Goal: Use online tool/utility: Utilize a website feature to perform a specific function

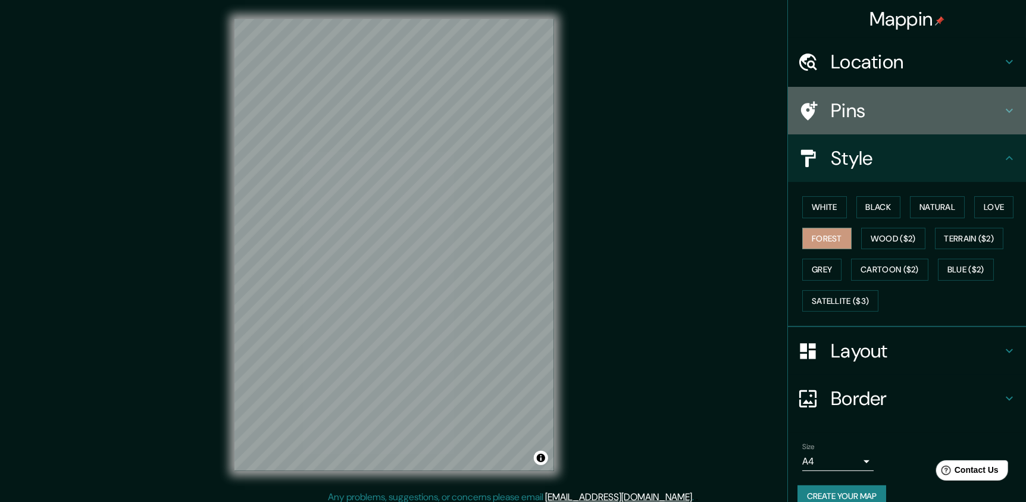
click at [851, 126] on div "Pins" at bounding box center [907, 111] width 238 height 48
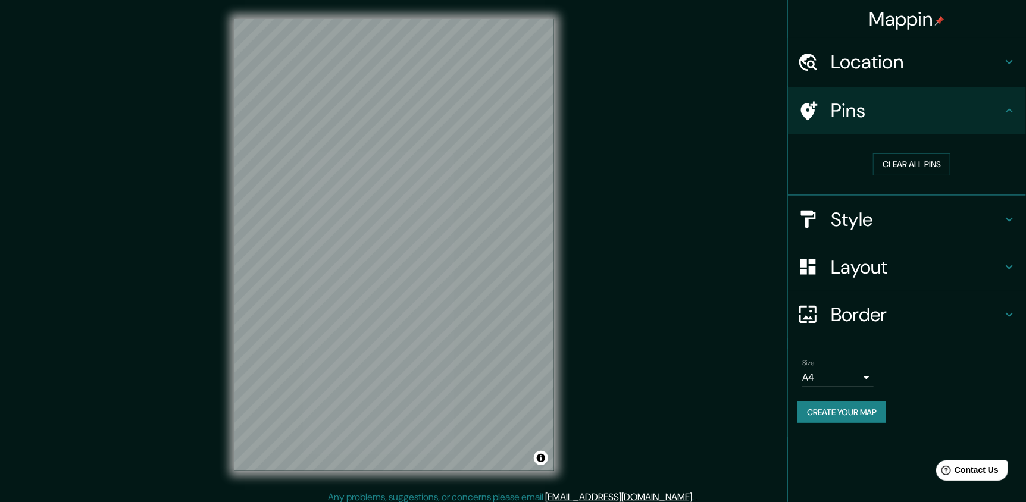
click at [968, 224] on h4 "Style" at bounding box center [916, 220] width 171 height 24
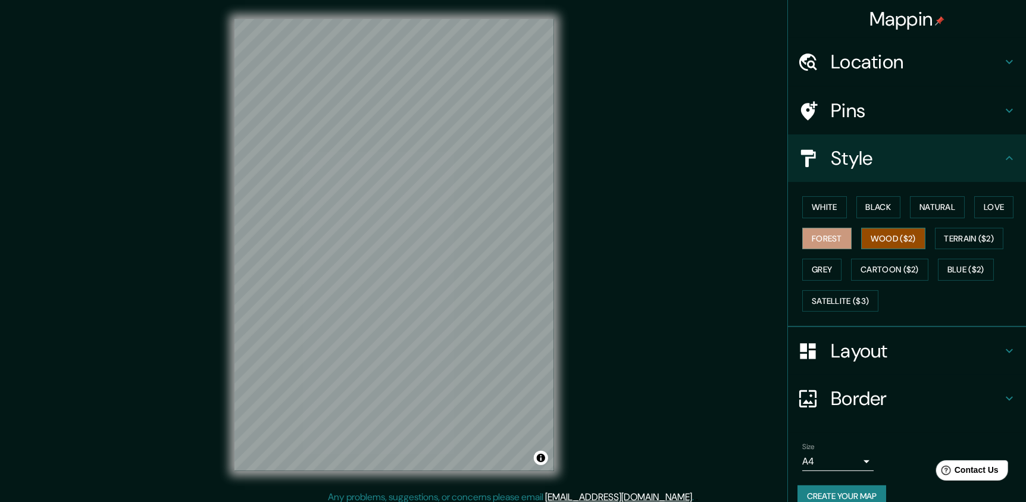
click at [881, 233] on button "Wood ($2)" at bounding box center [893, 239] width 64 height 22
click at [819, 206] on button "White" at bounding box center [824, 207] width 45 height 22
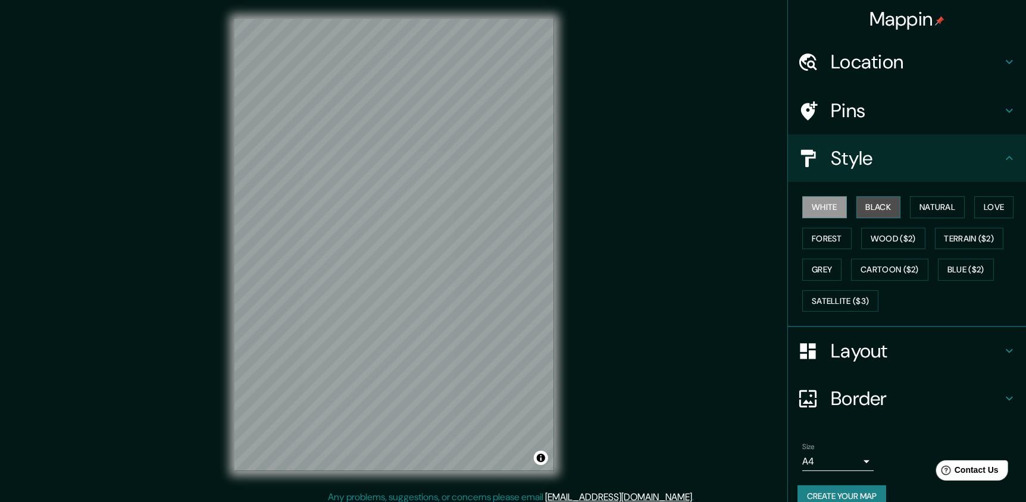
click at [876, 206] on button "Black" at bounding box center [878, 207] width 45 height 22
click at [919, 211] on button "Natural" at bounding box center [937, 207] width 55 height 22
click at [967, 214] on div "White Black Natural Love Forest Wood ($2) Terrain ($2) Grey Cartoon ($2) Blue (…" at bounding box center [911, 254] width 228 height 125
click at [979, 211] on button "Love" at bounding box center [993, 207] width 39 height 22
click at [667, 292] on div "© Mapbox © OpenStreetMap Improve this map" at bounding box center [393, 245] width 923 height 452
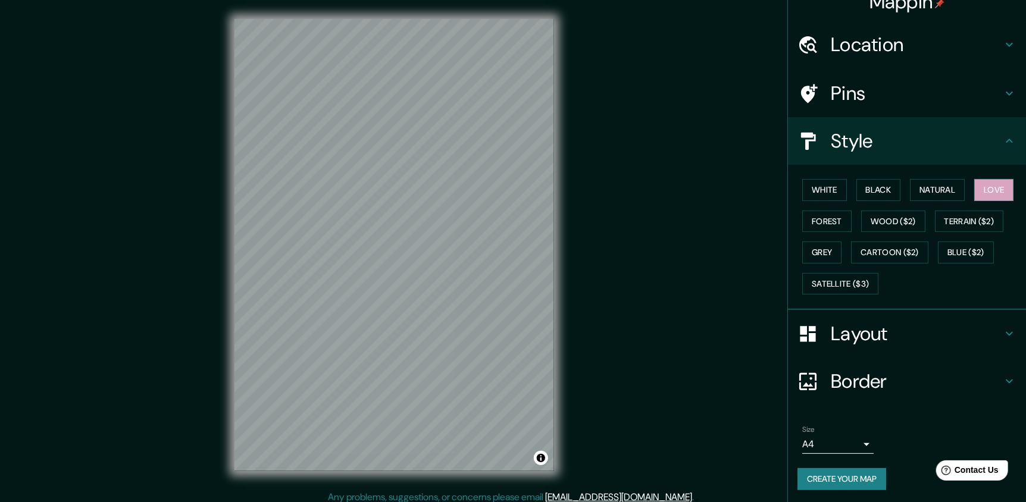
scroll to position [18, 0]
click at [825, 65] on div "Location" at bounding box center [907, 44] width 238 height 48
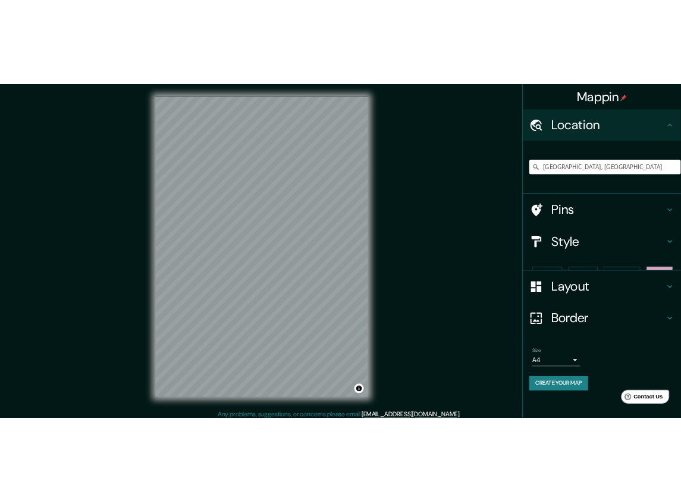
scroll to position [0, 0]
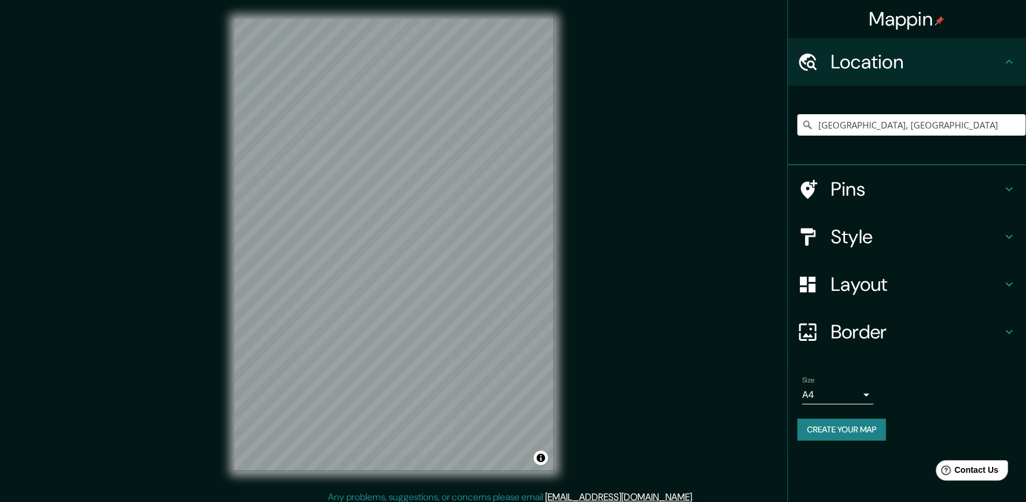
click at [866, 187] on h4 "Pins" at bounding box center [916, 189] width 171 height 24
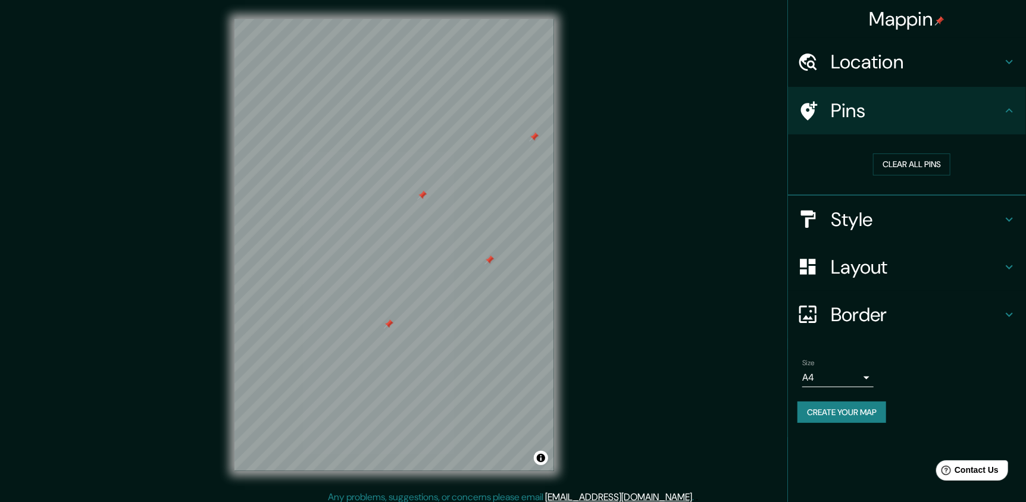
click at [394, 19] on div at bounding box center [394, 19] width 320 height 0
click at [907, 165] on button "Clear all pins" at bounding box center [911, 165] width 77 height 22
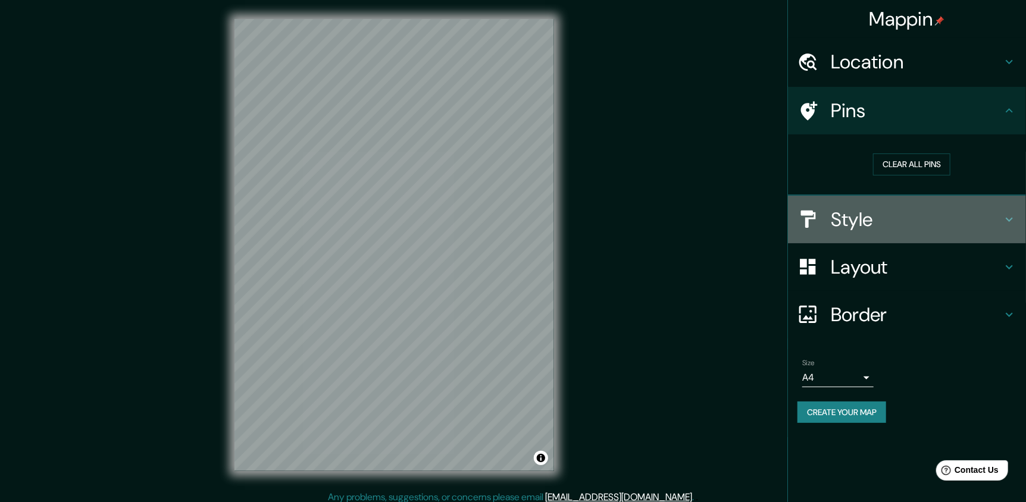
click at [857, 228] on h4 "Style" at bounding box center [916, 220] width 171 height 24
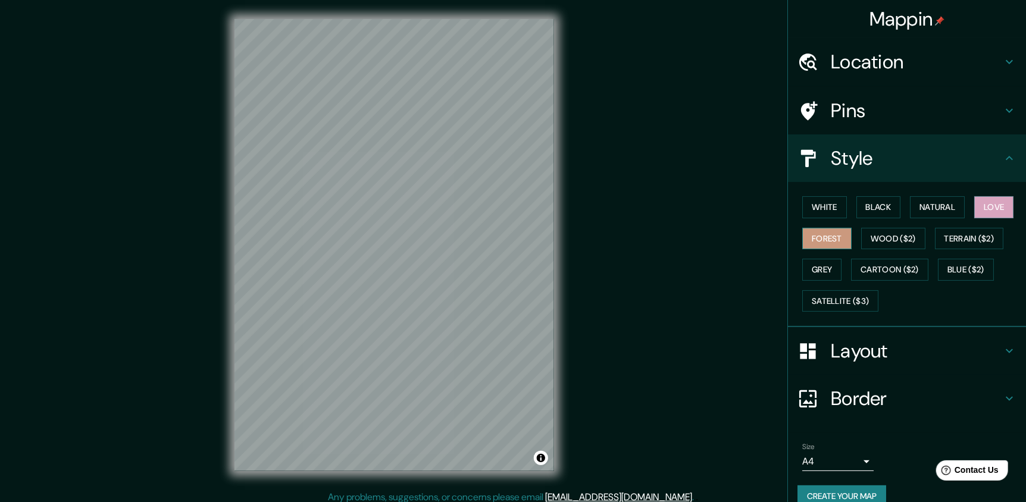
click at [821, 242] on button "Forest" at bounding box center [826, 239] width 49 height 22
click at [945, 362] on div "Layout" at bounding box center [907, 351] width 238 height 48
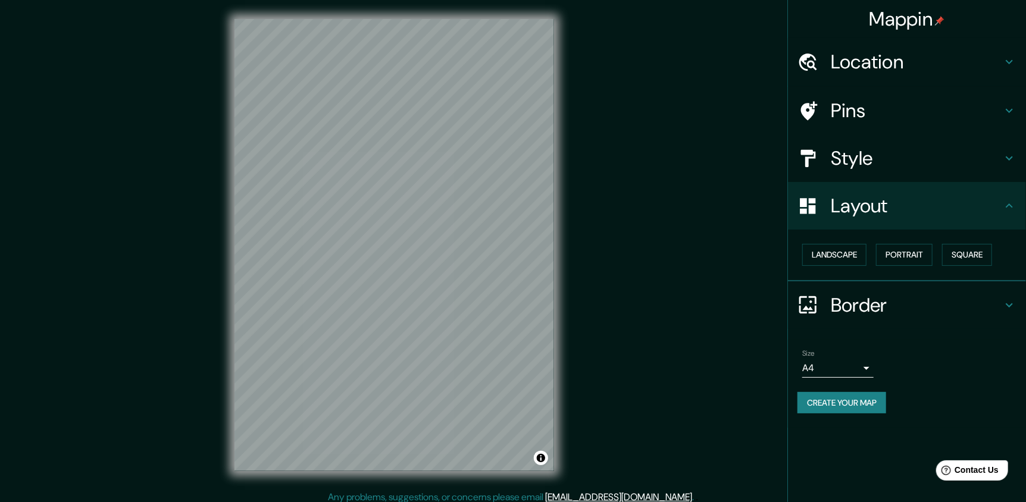
click at [930, 305] on h4 "Border" at bounding box center [916, 305] width 171 height 24
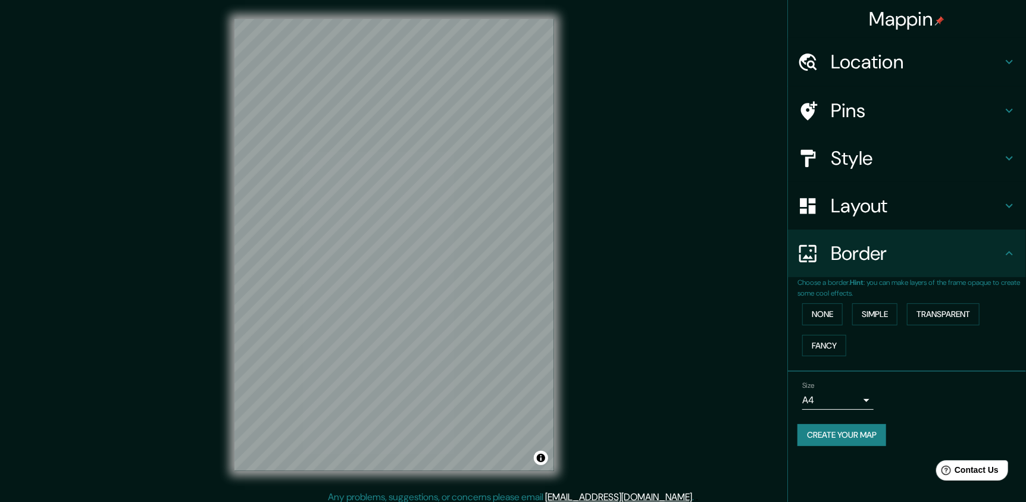
click at [940, 255] on h4 "Border" at bounding box center [916, 254] width 171 height 24
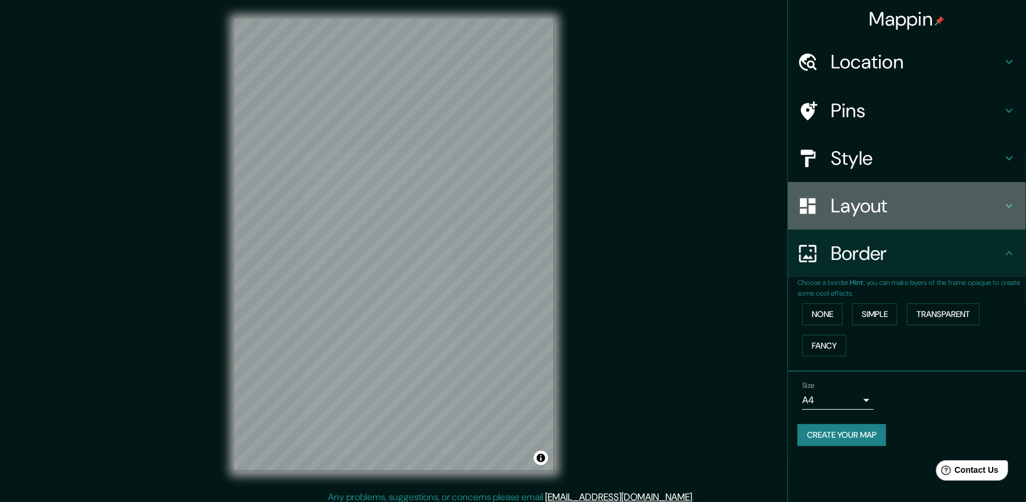
click at [937, 219] on div "Layout" at bounding box center [907, 206] width 238 height 48
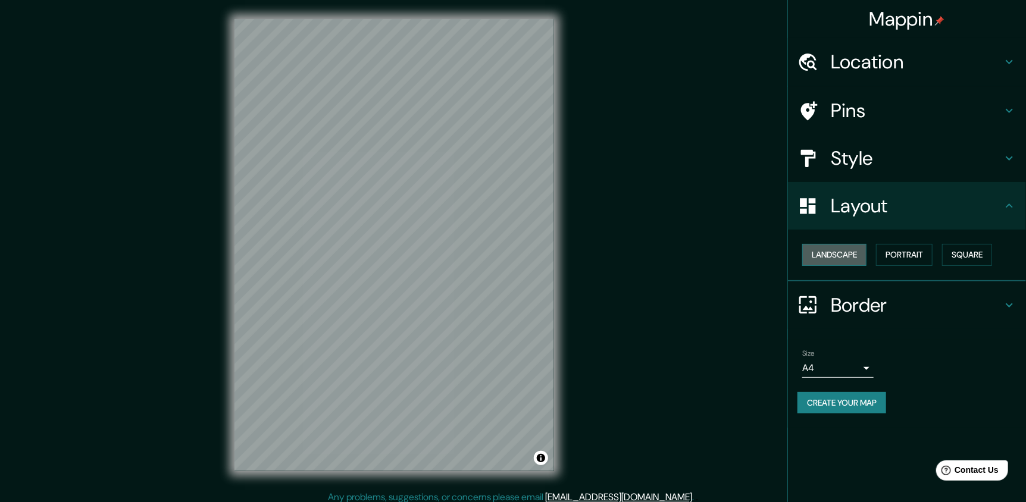
click at [848, 259] on button "Landscape" at bounding box center [834, 255] width 64 height 22
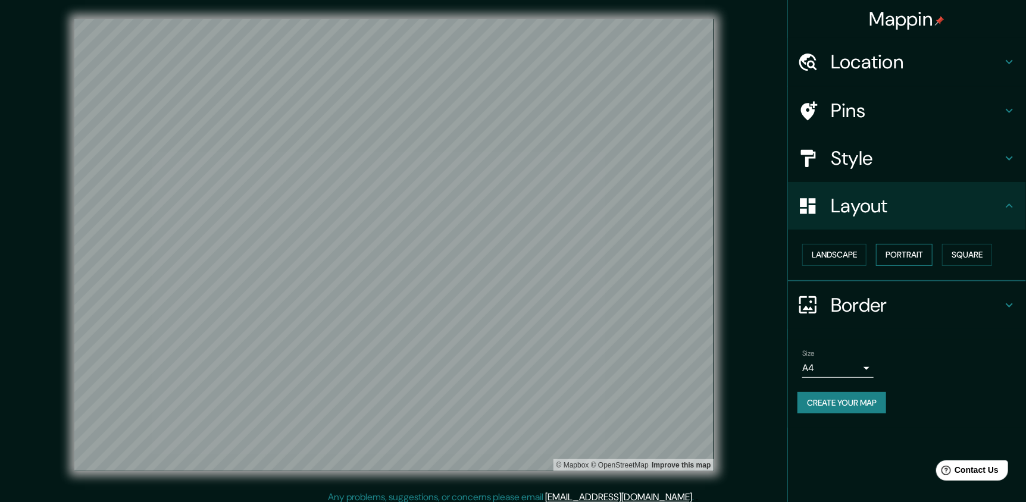
click at [913, 251] on button "Portrait" at bounding box center [904, 255] width 57 height 22
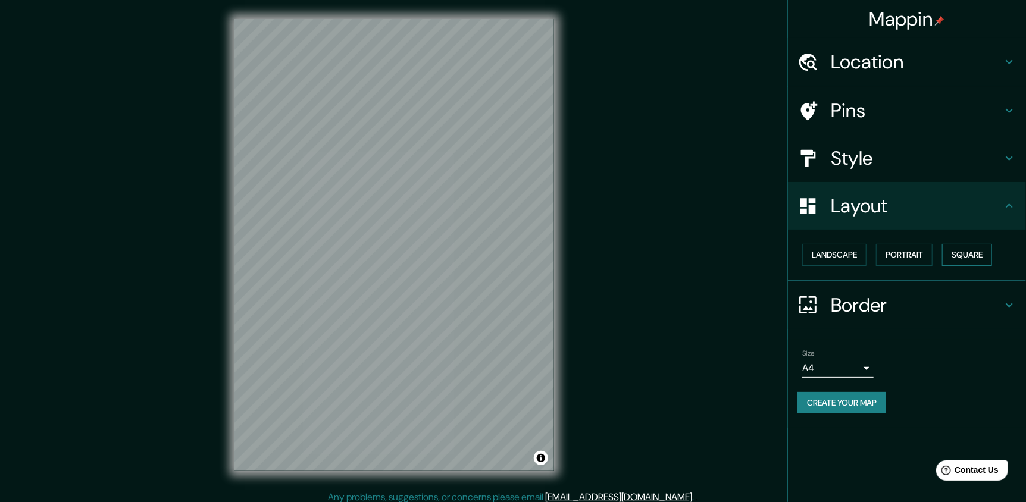
click at [961, 249] on button "Square" at bounding box center [967, 255] width 50 height 22
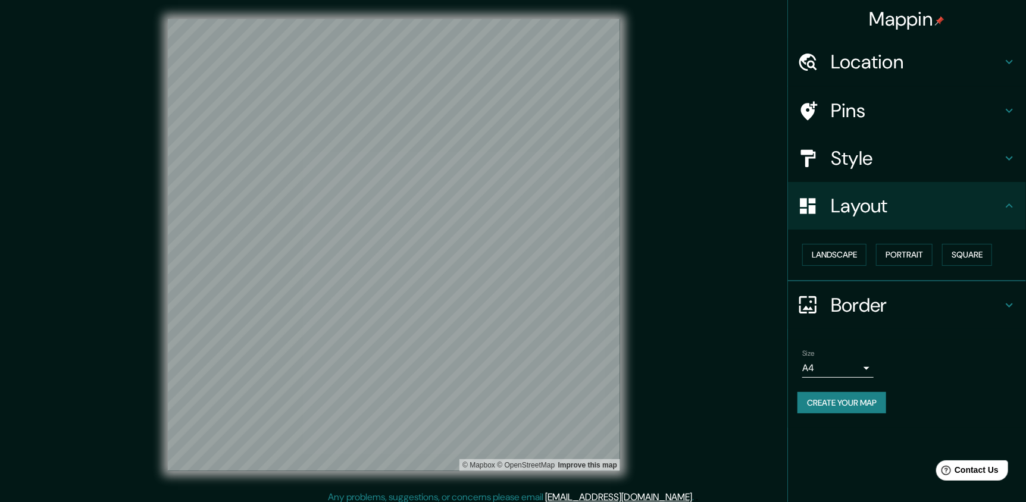
click at [890, 203] on h4 "Layout" at bounding box center [916, 206] width 171 height 24
click at [940, 308] on h4 "Border" at bounding box center [916, 305] width 171 height 24
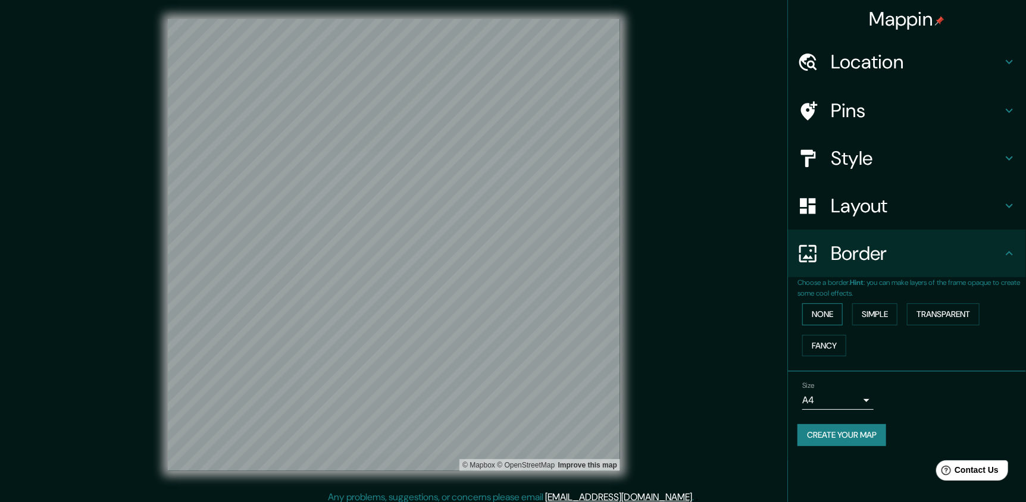
click at [820, 316] on button "None" at bounding box center [822, 314] width 40 height 22
drag, startPoint x: 833, startPoint y: 343, endPoint x: 840, endPoint y: 345, distance: 6.7
click at [834, 345] on button "Fancy" at bounding box center [824, 346] width 44 height 22
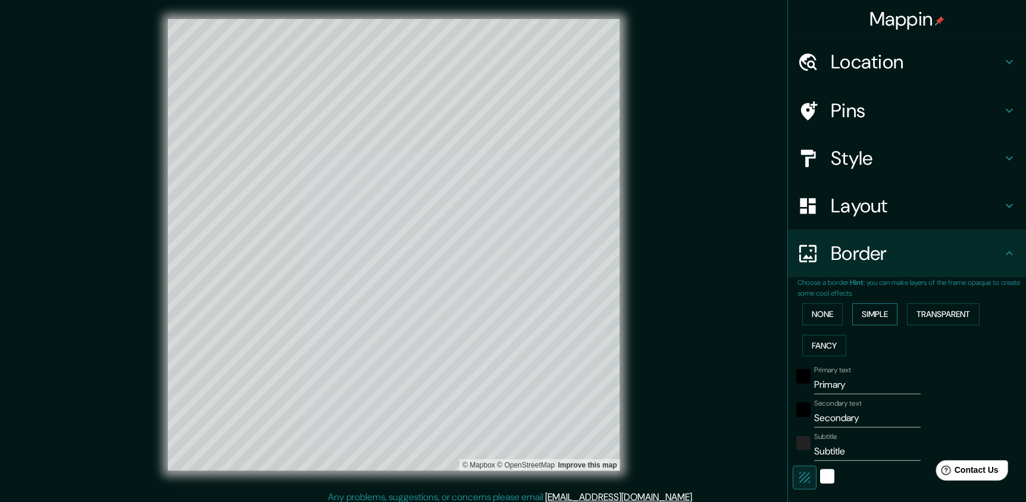
click at [859, 314] on button "Simple" at bounding box center [874, 314] width 45 height 22
click at [922, 330] on div "None Simple Transparent Fancy" at bounding box center [911, 330] width 228 height 62
click at [927, 320] on button "Transparent" at bounding box center [943, 314] width 73 height 22
click at [827, 303] on button "None" at bounding box center [822, 314] width 40 height 22
